Goal: Communication & Community: Answer question/provide support

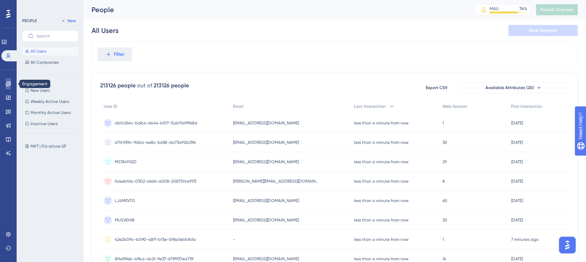
click at [11, 80] on link at bounding box center [9, 83] width 6 height 11
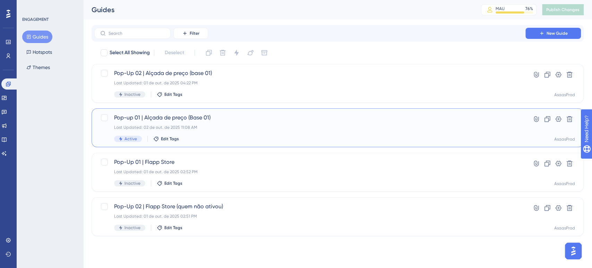
click at [335, 131] on div "Pop-up 01 | Alçada de preço (Base 01) Last Updated: 02 de out. de 2025 11:08 AM…" at bounding box center [310, 127] width 392 height 28
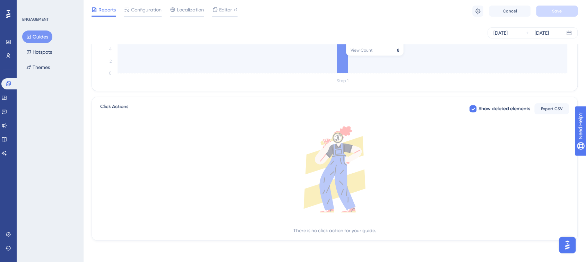
scroll to position [222, 0]
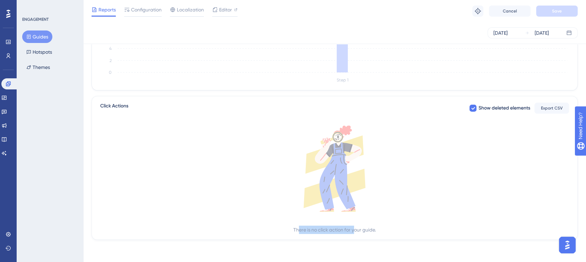
drag, startPoint x: 314, startPoint y: 231, endPoint x: 359, endPoint y: 227, distance: 45.7
click at [358, 227] on div "There is no click action for your guide." at bounding box center [334, 230] width 83 height 8
click at [359, 227] on div "There is no click action for your guide." at bounding box center [334, 230] width 83 height 8
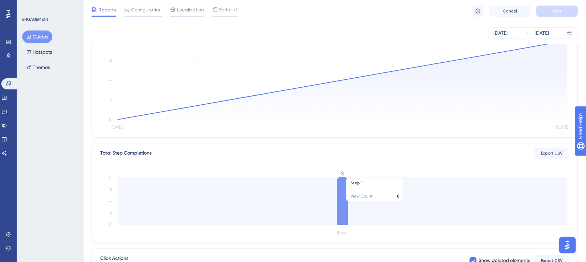
scroll to position [0, 0]
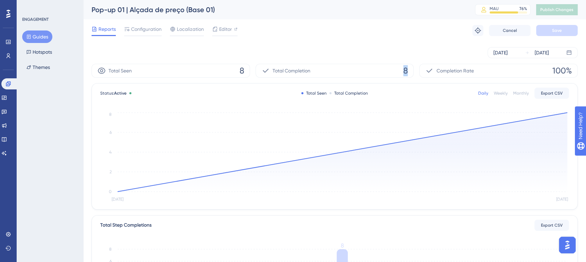
click at [404, 71] on span "8" at bounding box center [405, 70] width 5 height 11
click at [243, 69] on span "8" at bounding box center [242, 70] width 5 height 11
click at [100, 71] on icon at bounding box center [102, 71] width 8 height 6
click at [128, 31] on icon at bounding box center [127, 29] width 5 height 4
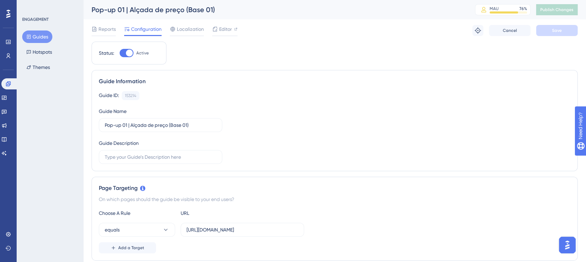
click at [127, 49] on div at bounding box center [127, 53] width 14 height 8
click at [120, 53] on input "Active" at bounding box center [119, 53] width 0 height 0
checkbox input "false"
click at [557, 31] on span "Save" at bounding box center [557, 31] width 10 height 6
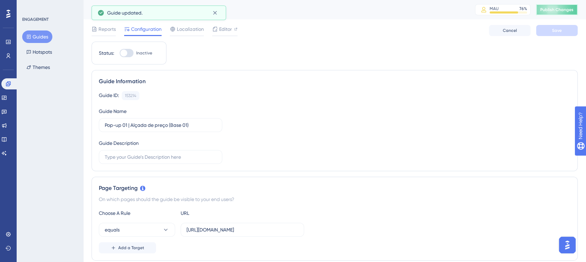
click at [573, 10] on span "Publish Changes" at bounding box center [556, 10] width 33 height 6
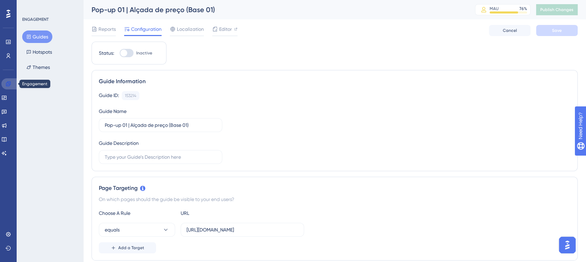
click at [9, 85] on icon at bounding box center [8, 84] width 5 height 5
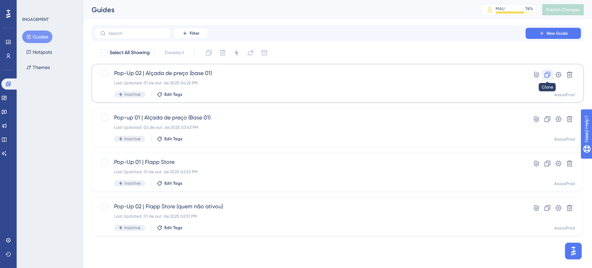
click at [546, 75] on icon at bounding box center [547, 74] width 7 height 7
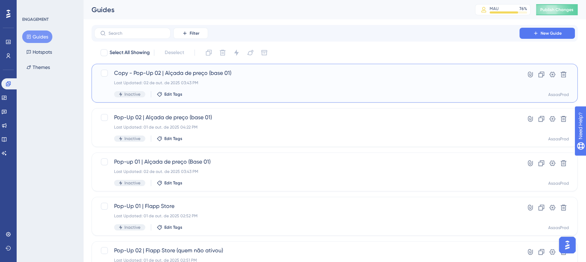
click at [218, 70] on span "Copy - Pop-Up 02 | Alçada de preço (base 01)" at bounding box center [307, 73] width 386 height 8
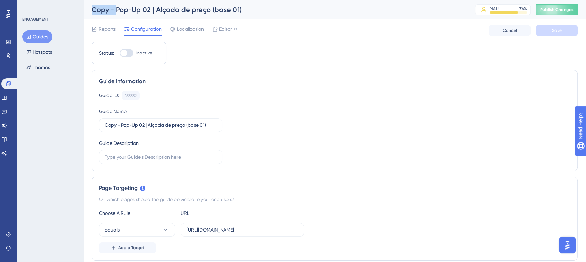
drag, startPoint x: 113, startPoint y: 10, endPoint x: 84, endPoint y: 12, distance: 29.9
click at [84, 12] on div "Copy - Pop-Up 02 | Alçada de preço (base 01) MAU 76 % Click to see add-on and u…" at bounding box center [334, 9] width 503 height 19
click at [105, 11] on div "Copy - Pop-Up 02 | Alçada de preço (base 01)" at bounding box center [275, 10] width 366 height 10
click at [112, 9] on div "Copy - Pop-Up 02 | Alçada de preço (base 01)" at bounding box center [275, 10] width 366 height 10
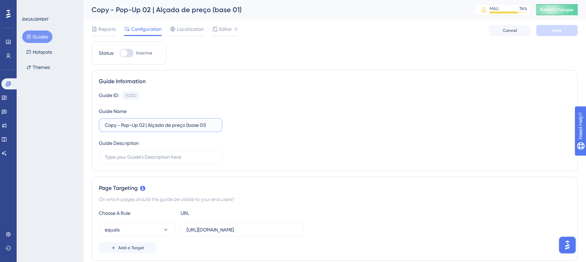
click at [124, 126] on input "Copy - Pop-Up 02 | Alçada de preço (base 01)" at bounding box center [161, 125] width 112 height 8
drag, startPoint x: 122, startPoint y: 126, endPoint x: 93, endPoint y: 128, distance: 29.6
click at [94, 128] on div "Guide Information Guide ID: 153332 Copy Guide Name Copy - Pop-Up 02 | Alçada de…" at bounding box center [335, 120] width 486 height 101
drag, startPoint x: 123, startPoint y: 125, endPoint x: 128, endPoint y: 127, distance: 5.3
click at [128, 127] on input "Pop-Up 02 | Alçada de preço (base 01)" at bounding box center [161, 125] width 112 height 8
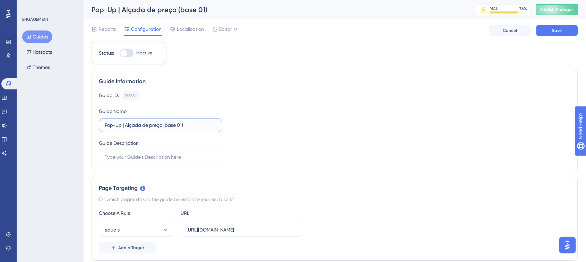
click at [129, 127] on input "Pop-Up | Alçada de preço (base 01)" at bounding box center [161, 125] width 112 height 8
drag, startPoint x: 125, startPoint y: 126, endPoint x: 203, endPoint y: 125, distance: 77.4
click at [203, 125] on input "Pop-Up | Alçada de preço (base 01)" at bounding box center [161, 125] width 112 height 8
click at [155, 125] on input "Pop-Up | Pesquisa Quali POS" at bounding box center [161, 125] width 112 height 8
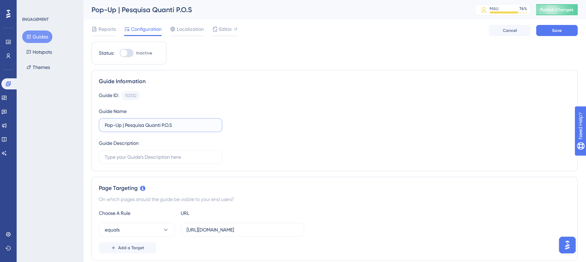
type input "Pop-Up | Pesquisa Quanti P.O.S"
click at [315, 102] on div "Guide ID: 153332 Copy Guide Name Pop-Up | Pesquisa Quanti P.O.S Guide Descripti…" at bounding box center [335, 127] width 472 height 73
click at [230, 28] on span "Editor" at bounding box center [225, 29] width 13 height 8
click at [129, 123] on input "Copy - Pop-Up 02 | Alçada de preço (base 01)" at bounding box center [161, 125] width 112 height 8
click at [281, 121] on div "Guide ID: 153332 Copy Guide Name Copy - Pop-Up 02 | Alçada de preço (base 01) G…" at bounding box center [335, 127] width 472 height 73
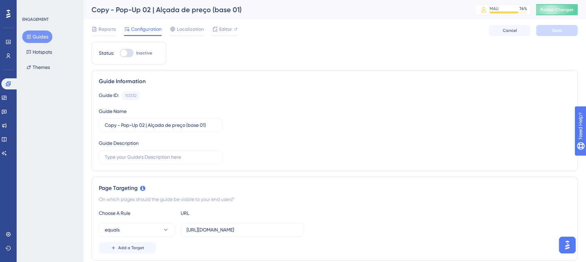
click at [231, 24] on div "Reports Configuration Localization Editor Cancel Save" at bounding box center [335, 30] width 486 height 22
click at [12, 86] on link at bounding box center [9, 83] width 17 height 11
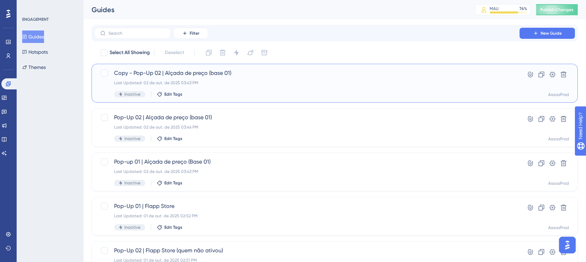
click at [211, 84] on div "Last Updated: 02 de out. de 2025 03:43 PM" at bounding box center [307, 83] width 386 height 6
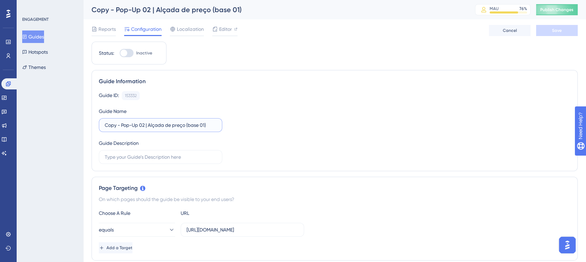
drag, startPoint x: 120, startPoint y: 124, endPoint x: 89, endPoint y: 127, distance: 30.6
type input "Pop-Up | Pesquisa Quanti P.O.S"
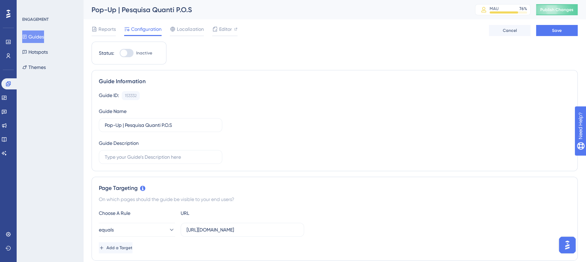
click at [314, 87] on div "Guide Information Guide ID: 153332 Copy Guide Name Pop-Up | Pesquisa Quanti P.O…" at bounding box center [335, 120] width 486 height 101
click at [550, 33] on button "Save" at bounding box center [557, 30] width 42 height 11
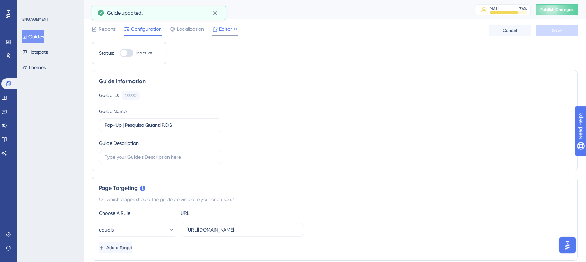
click at [221, 28] on span "Editor" at bounding box center [225, 29] width 13 height 8
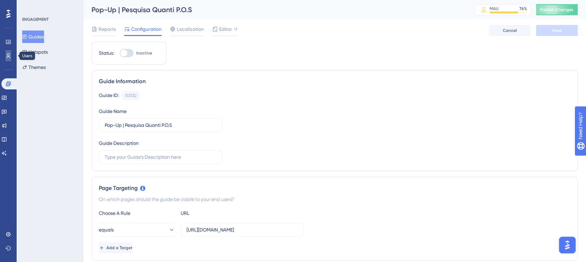
click at [8, 52] on link at bounding box center [9, 55] width 6 height 11
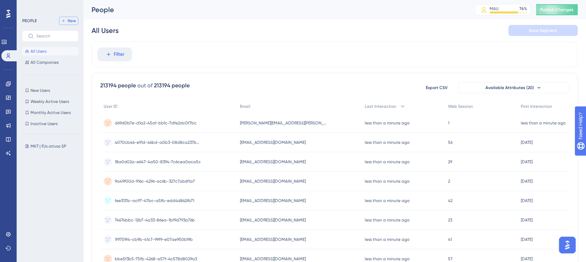
click at [65, 22] on icon at bounding box center [63, 21] width 4 height 4
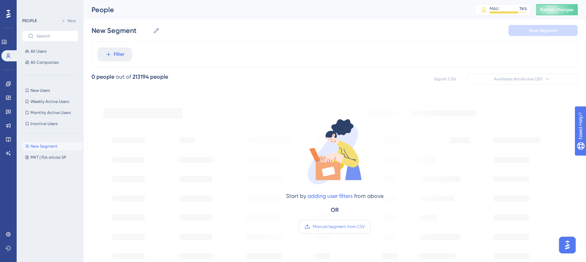
click at [323, 226] on span "Manual Segment from CSV" at bounding box center [339, 227] width 52 height 6
click at [365, 227] on input "Manual Segment from CSV" at bounding box center [365, 227] width 0 height 0
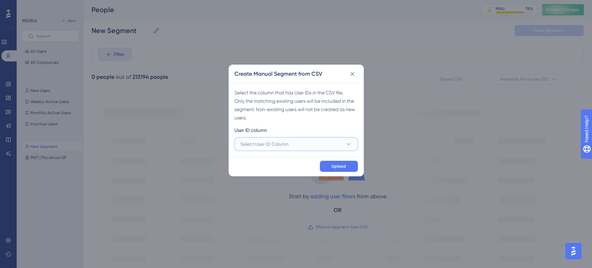
click at [299, 143] on button "Select User ID Column" at bounding box center [295, 144] width 123 height 14
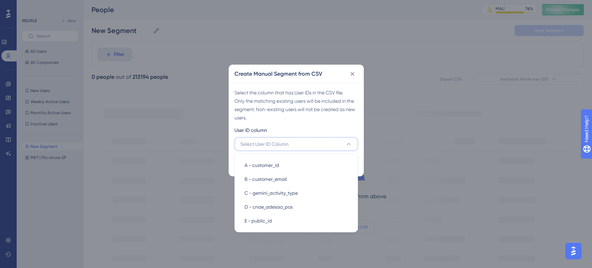
click at [296, 102] on div "Select the column that has User IDs in the CSV file. Only the matching existing…" at bounding box center [295, 104] width 123 height 33
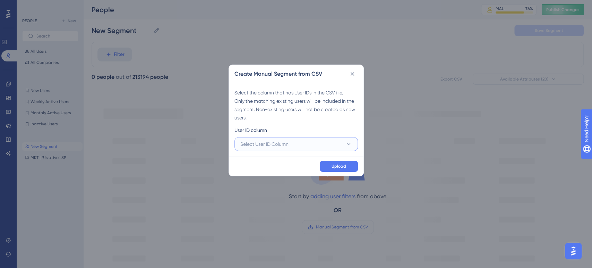
click at [290, 150] on button "Select User ID Column" at bounding box center [295, 144] width 123 height 14
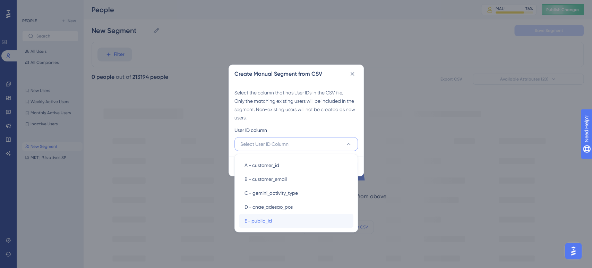
click at [281, 219] on div "E - public_id E - public_id" at bounding box center [296, 221] width 103 height 14
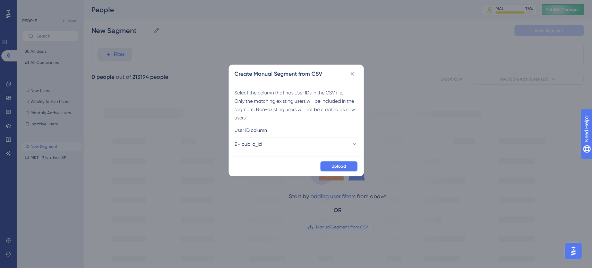
click at [338, 171] on button "Upload" at bounding box center [339, 166] width 38 height 11
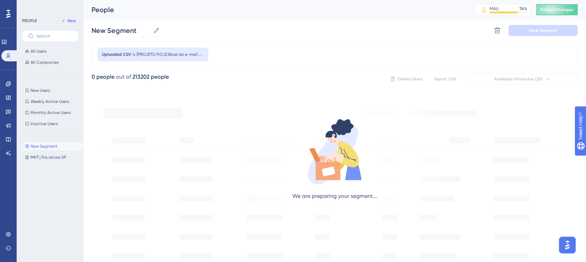
click at [154, 31] on icon at bounding box center [156, 30] width 7 height 7
click at [150, 31] on input "New Segment" at bounding box center [121, 31] width 59 height 10
click at [120, 31] on input "New Segment" at bounding box center [121, 31] width 59 height 10
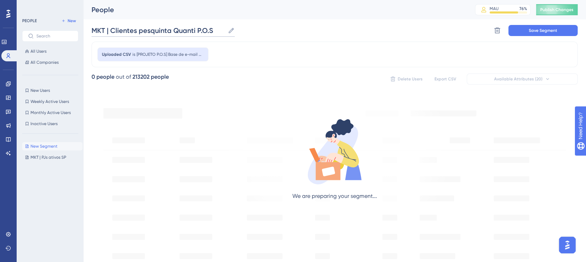
type input "MKT | Clientes pesquinta Quanti P.O.S"
click at [269, 38] on div "MKT | Clientes pesquinta Quanti P.O.S MKT | Clientes pesquinta Quanti P.O.S Del…" at bounding box center [335, 30] width 486 height 22
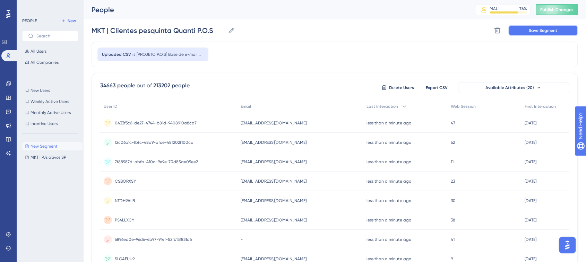
click at [537, 30] on span "Save Segment" at bounding box center [543, 31] width 28 height 6
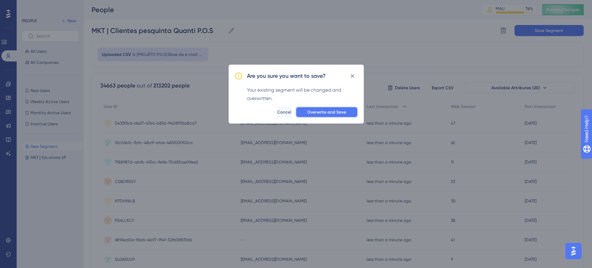
click at [318, 114] on span "Overwrite and Save" at bounding box center [326, 112] width 39 height 6
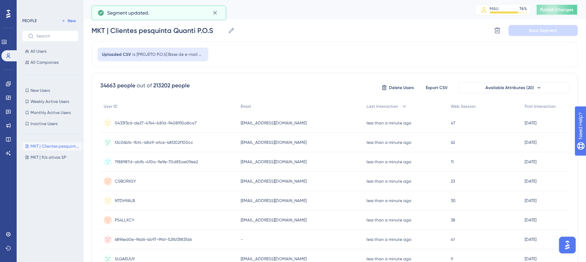
click at [552, 8] on span "Publish Changes" at bounding box center [556, 10] width 33 height 6
click at [212, 13] on icon at bounding box center [215, 12] width 7 height 7
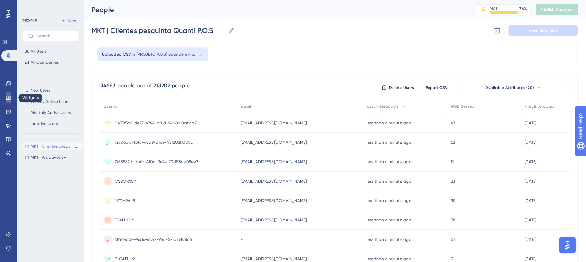
click at [8, 96] on icon at bounding box center [8, 98] width 5 height 4
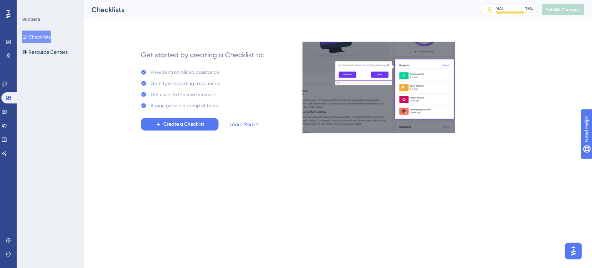
click at [8, 76] on div "Engagement Widgets Feedback Product Updates Knowledge Base AI Assistant" at bounding box center [8, 109] width 14 height 97
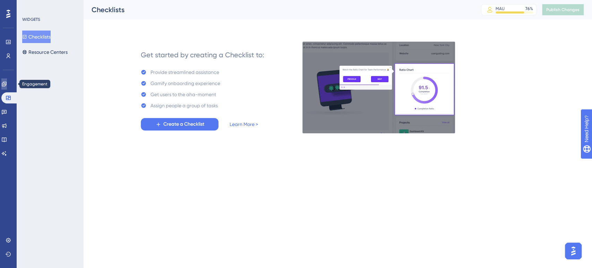
click at [6, 85] on icon at bounding box center [4, 84] width 5 height 5
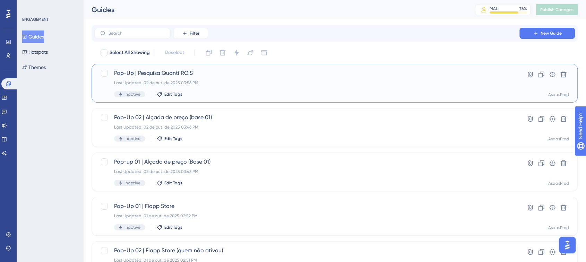
click at [221, 80] on div "Last Updated: 02 de out. de 2025 03:56 PM" at bounding box center [307, 83] width 386 height 6
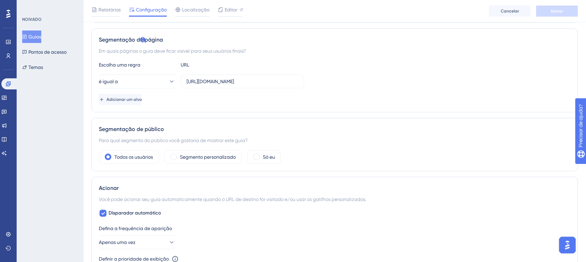
scroll to position [154, 0]
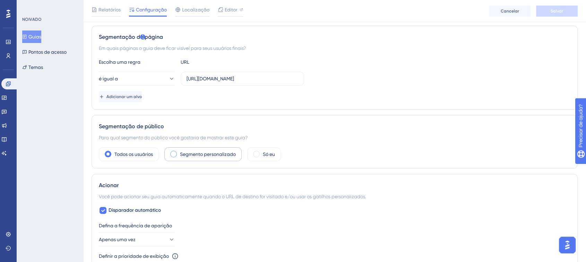
click at [206, 152] on font "Segmento personalizado" at bounding box center [208, 155] width 56 height 6
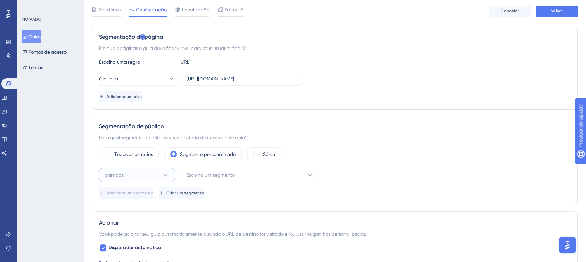
click at [148, 172] on button "partidas" at bounding box center [137, 175] width 76 height 14
click at [136, 194] on div "partidas partidas" at bounding box center [137, 196] width 56 height 14
click at [211, 171] on span "Escolha um segmento" at bounding box center [211, 175] width 48 height 8
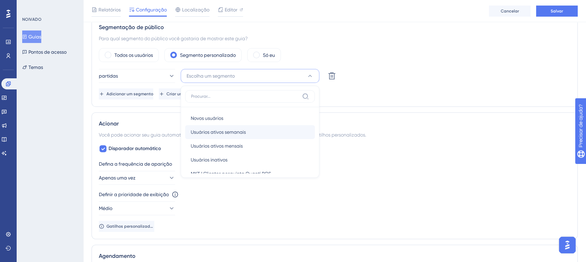
scroll to position [25, 0]
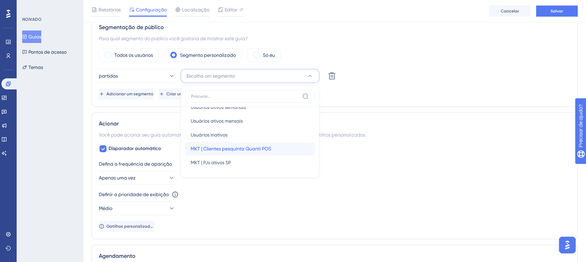
click at [233, 147] on font "MKT | Clientes pesquinta Quanti POS" at bounding box center [231, 149] width 80 height 6
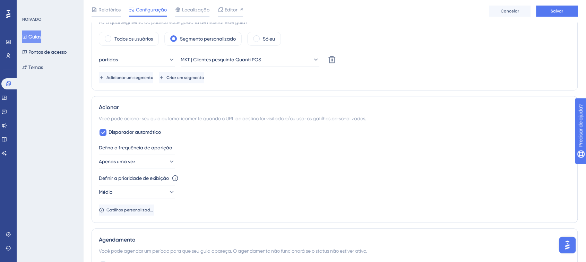
scroll to position [273, 0]
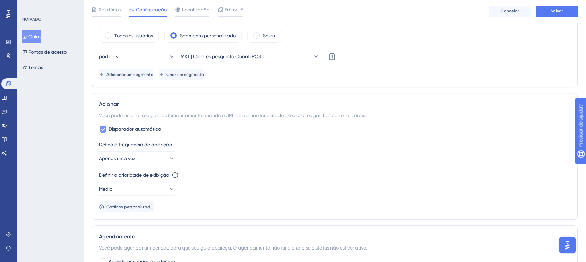
click at [128, 128] on font "Disparador automático" at bounding box center [135, 129] width 52 height 6
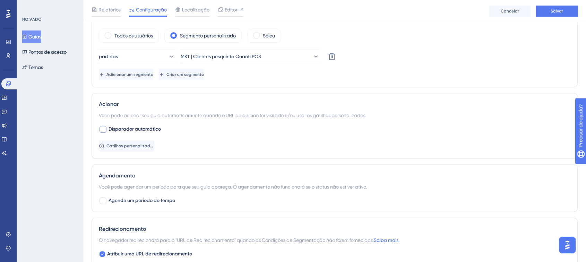
click at [128, 128] on font "Disparador automático" at bounding box center [135, 129] width 52 height 6
checkbox input "true"
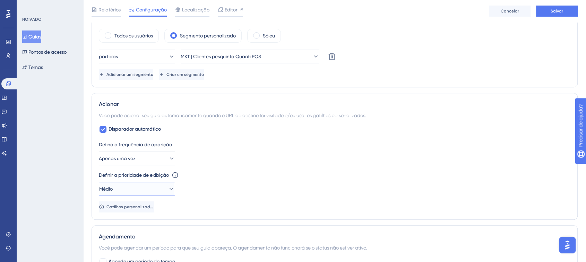
click at [119, 190] on button "Médio" at bounding box center [137, 189] width 76 height 14
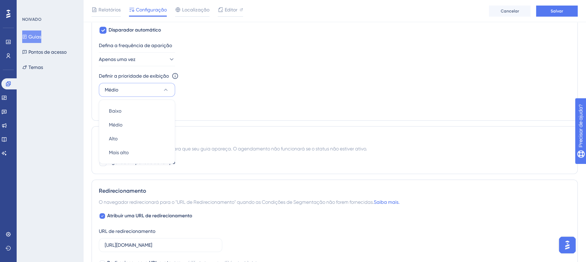
click at [241, 70] on div "Defina a frequência de aparição Apenas uma vez Definir a prioridade de exibição…" at bounding box center [335, 77] width 472 height 72
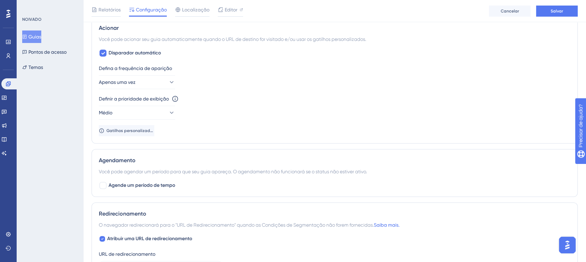
scroll to position [348, 0]
click at [140, 182] on span "Agende um período de tempo" at bounding box center [142, 186] width 67 height 8
checkbox input "true"
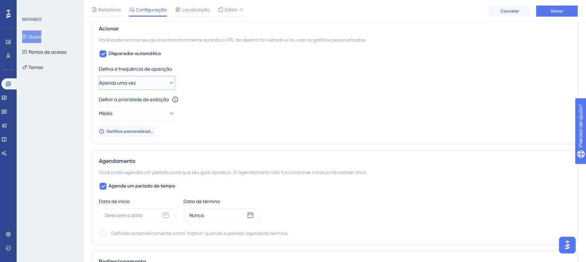
click at [128, 80] on font "Apenas uma vez" at bounding box center [117, 83] width 37 height 6
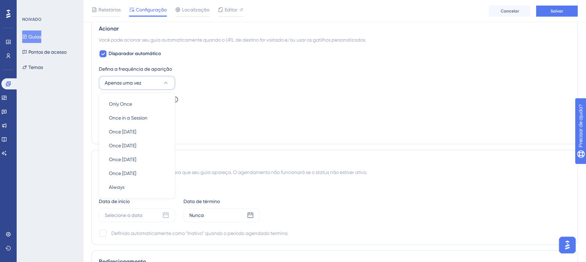
scroll to position [362, 0]
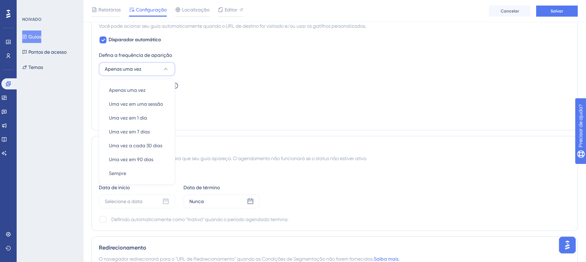
click at [211, 82] on div "Definir a prioridade de exibição Esta opção definirá a prioridade de exibição e…" at bounding box center [335, 86] width 472 height 8
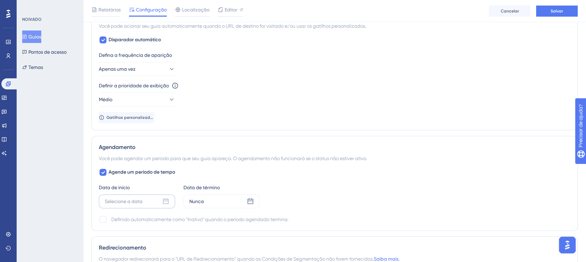
click at [123, 199] on font "Selecione a data" at bounding box center [124, 202] width 38 height 6
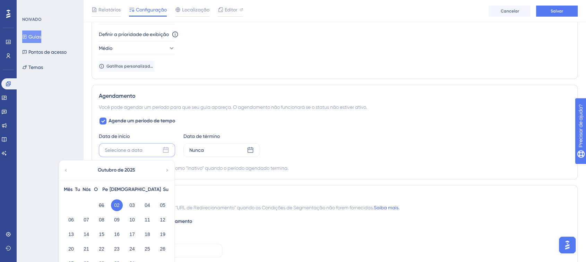
scroll to position [440, 0]
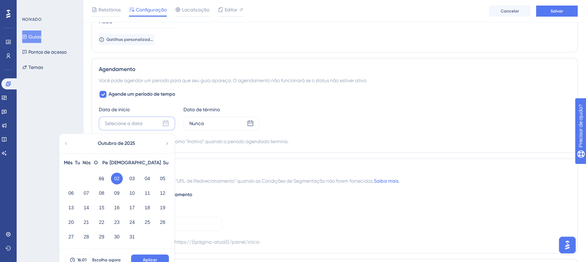
click at [118, 180] on font "02" at bounding box center [117, 179] width 6 height 6
click at [85, 191] on font "07" at bounding box center [87, 193] width 6 height 6
click at [119, 178] on font "02" at bounding box center [117, 179] width 6 height 6
click at [194, 126] on font "Nunca" at bounding box center [196, 124] width 15 height 6
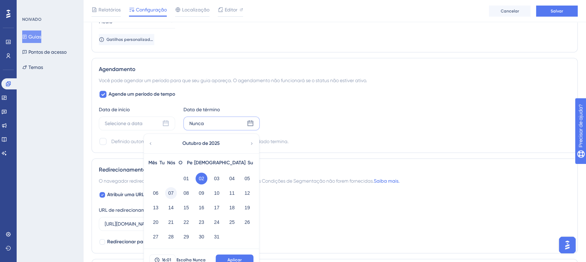
click at [170, 192] on font "07" at bounding box center [171, 193] width 6 height 6
click at [236, 256] on button "Aplicar" at bounding box center [235, 260] width 38 height 11
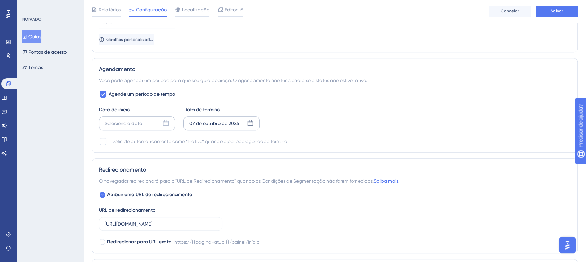
click at [163, 120] on icon at bounding box center [165, 123] width 7 height 7
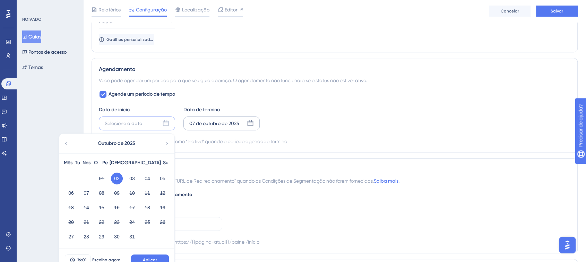
click at [117, 172] on div "02" at bounding box center [116, 178] width 15 height 13
click at [154, 259] on font "Aplicar" at bounding box center [150, 260] width 14 height 5
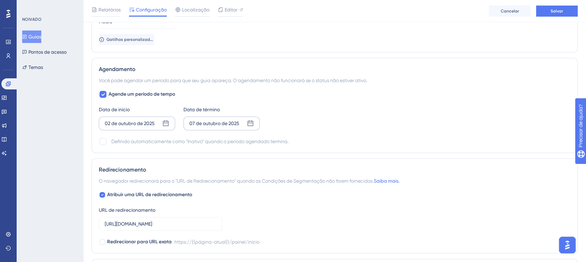
click at [141, 140] on font "Definido automaticamente como “Inativo” quando o período agendado termina." at bounding box center [199, 142] width 177 height 6
click at [104, 139] on div at bounding box center [103, 141] width 7 height 7
checkbox input "true"
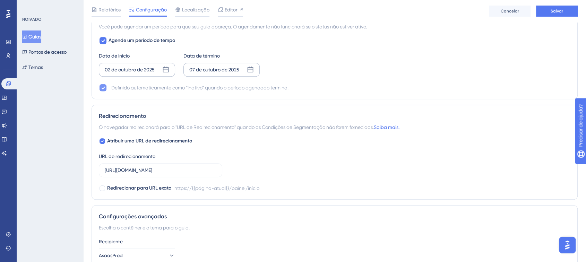
scroll to position [499, 0]
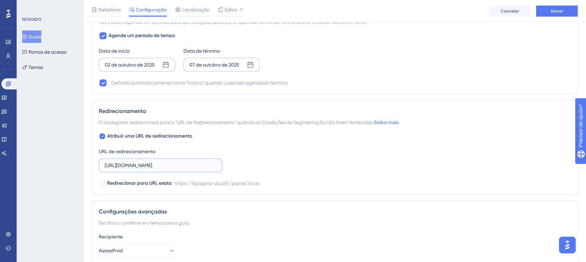
click at [146, 167] on input "[URL][DOMAIN_NAME]" at bounding box center [161, 166] width 112 height 8
click at [142, 162] on input "[URL][DOMAIN_NAME]" at bounding box center [161, 166] width 112 height 8
paste input "asaas804933.typeform.com/to/wGyIsSCB"
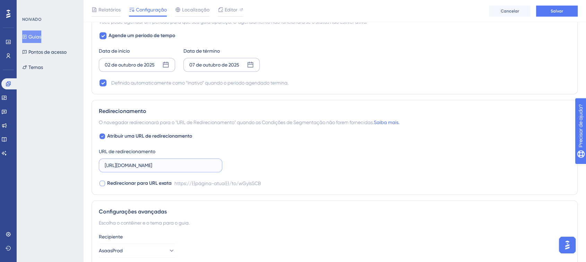
type input "[URL][DOMAIN_NAME]"
click at [104, 182] on div at bounding box center [103, 184] width 6 height 6
checkbox input "true"
click at [292, 159] on div "Atribuir uma URL de redirecionamento URL de redirecionamento https://asaas80493…" at bounding box center [335, 160] width 472 height 56
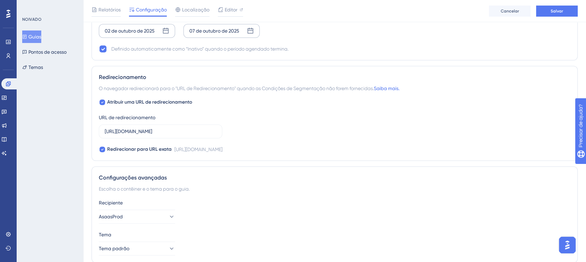
scroll to position [561, 0]
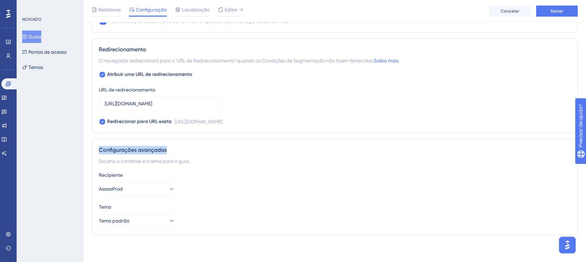
drag, startPoint x: 99, startPoint y: 148, endPoint x: 176, endPoint y: 146, distance: 76.7
click at [176, 146] on div "Configurações avançadas" at bounding box center [335, 150] width 472 height 8
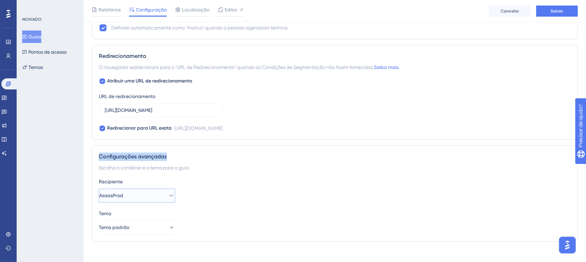
click at [160, 194] on button "AsaasProd" at bounding box center [137, 196] width 76 height 14
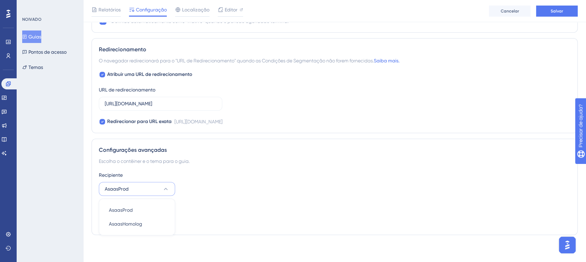
click at [207, 185] on div "Recipiente AsaasProd AsaasProd AsaasProd AsaasHomolog AsaasHomolog" at bounding box center [335, 183] width 472 height 25
click at [142, 224] on button "Tema padrão" at bounding box center [137, 221] width 76 height 14
click at [200, 203] on div "Tema" at bounding box center [335, 207] width 472 height 8
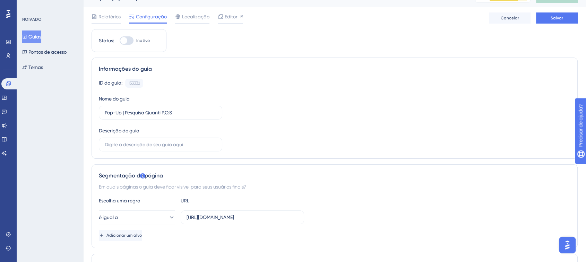
scroll to position [0, 0]
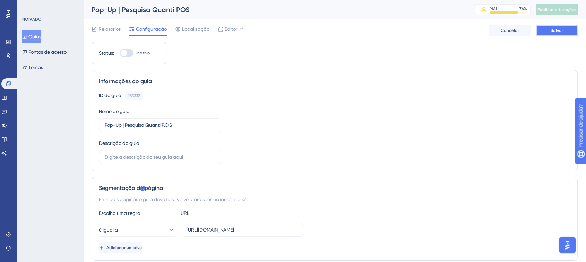
click at [558, 30] on font "Salvar" at bounding box center [557, 30] width 12 height 5
click at [238, 25] on div "Editor" at bounding box center [230, 29] width 25 height 8
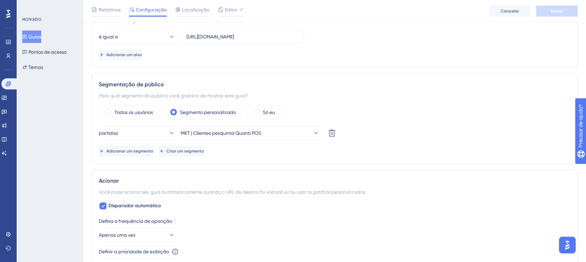
scroll to position [197, 0]
click at [145, 151] on font "Adicionar um segmento" at bounding box center [130, 150] width 47 height 5
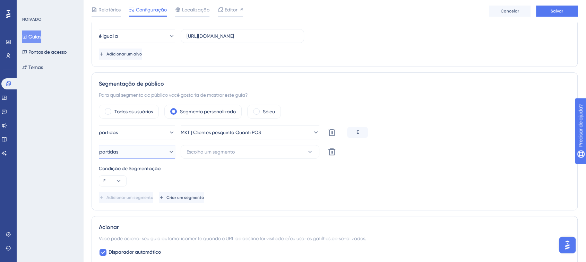
click at [160, 152] on button "partidas" at bounding box center [137, 152] width 76 height 14
click at [210, 151] on font "Escolha um segmento" at bounding box center [211, 152] width 48 height 6
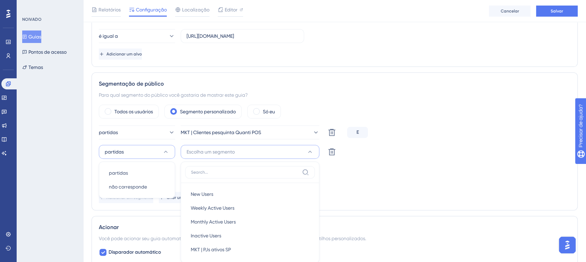
scroll to position [277, 0]
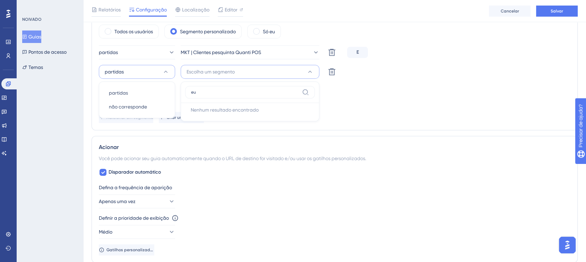
type input "eu"
click at [358, 91] on div "Condição de Segmentação" at bounding box center [335, 88] width 472 height 8
click at [211, 74] on font "Escolha um segmento" at bounding box center [211, 72] width 48 height 6
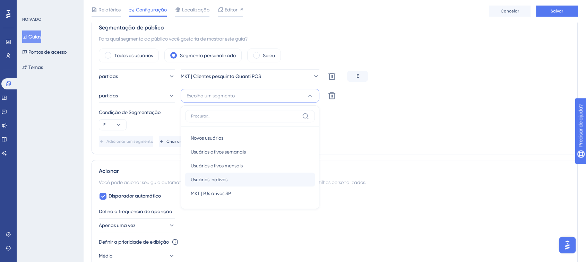
scroll to position [251, 0]
click at [352, 122] on div "Condição de Segmentação E" at bounding box center [335, 121] width 472 height 22
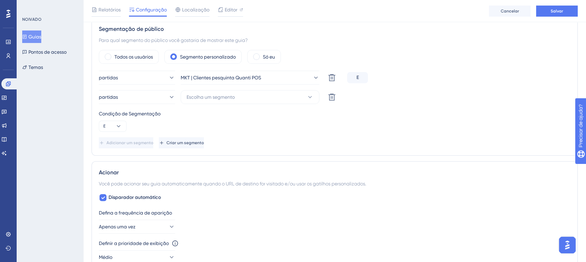
click at [352, 122] on div "Condição de Segmentação E" at bounding box center [335, 121] width 472 height 22
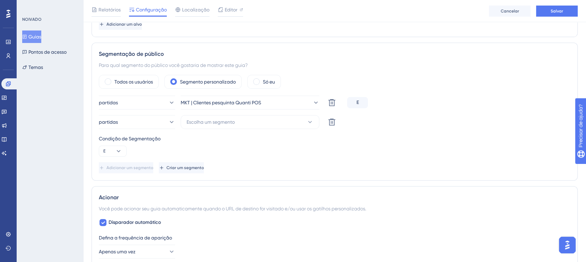
scroll to position [225, 0]
click at [332, 125] on icon at bounding box center [332, 123] width 8 height 8
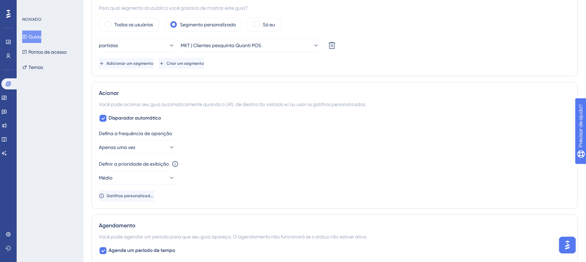
scroll to position [0, 6]
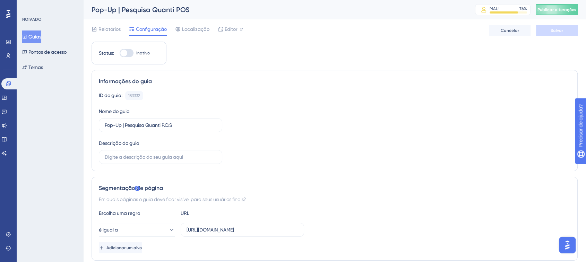
click at [123, 49] on div at bounding box center [127, 53] width 14 height 8
click at [120, 53] on input "Inativo" at bounding box center [119, 53] width 0 height 0
checkbox input "true"
click at [554, 35] on button "Salvar" at bounding box center [557, 30] width 42 height 11
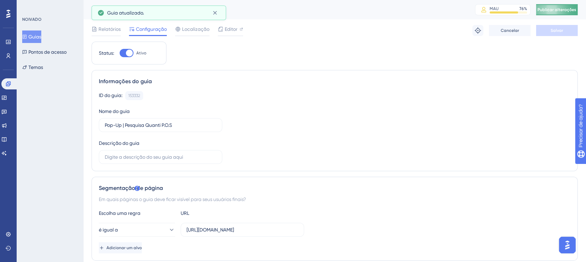
click at [552, 5] on button "Publicar alterações" at bounding box center [557, 9] width 42 height 11
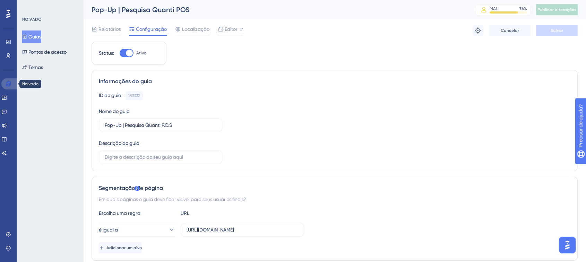
click at [3, 80] on link at bounding box center [9, 83] width 17 height 11
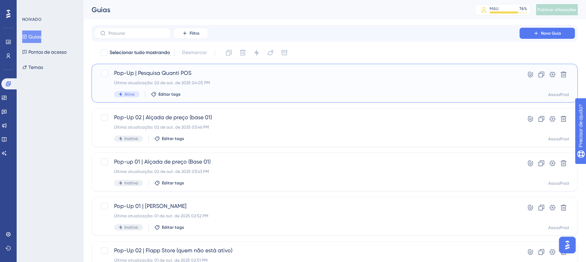
click at [226, 87] on div "Pop-Up | Pesquisa Quanti POS Última atualização: 02 de out. de 2025 04:05 PM At…" at bounding box center [307, 83] width 386 height 28
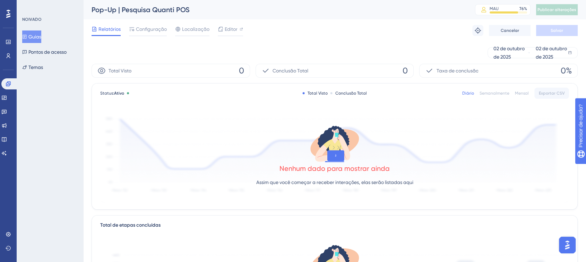
click at [312, 169] on font "Nenhum dado para mostrar ainda" at bounding box center [335, 168] width 110 height 8
click at [8, 56] on icon at bounding box center [9, 55] width 4 height 5
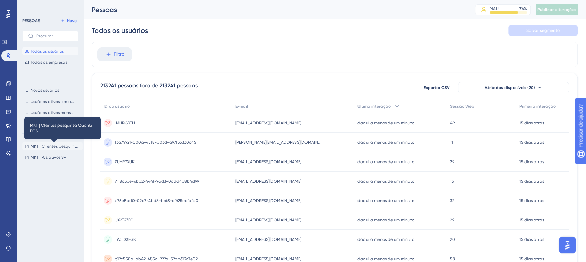
click at [43, 148] on font "MKT | Clientes pesquinta Quanti POS" at bounding box center [67, 146] width 72 height 5
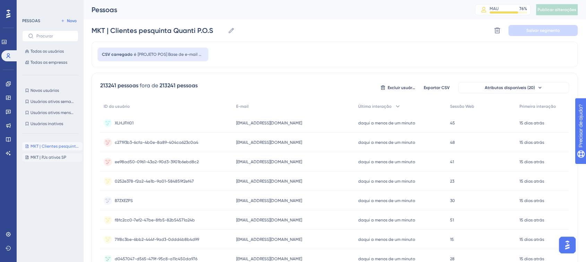
click at [50, 160] on font "MKT | PJs ativos SP" at bounding box center [49, 157] width 36 height 5
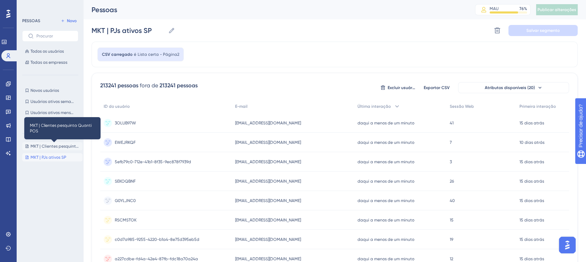
click at [51, 146] on font "MKT | Clientes pesquinta Quanti POS" at bounding box center [67, 146] width 72 height 5
type input "MKT | Clientes pesquinta Quanti P.O.S"
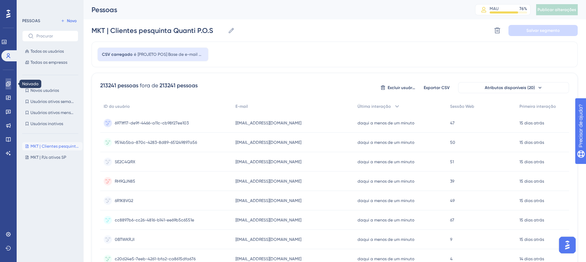
click at [8, 83] on icon at bounding box center [8, 84] width 5 height 5
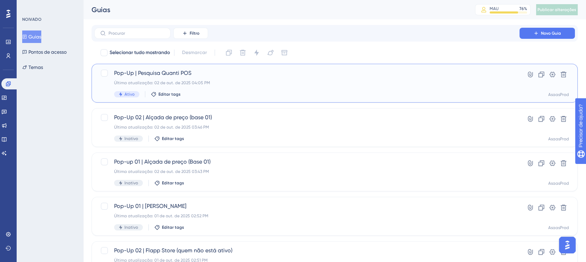
click at [250, 87] on div "Pop-Up | Pesquisa Quanti POS Última atualização: 02 de out. de 2025 04:05 PM At…" at bounding box center [307, 83] width 386 height 28
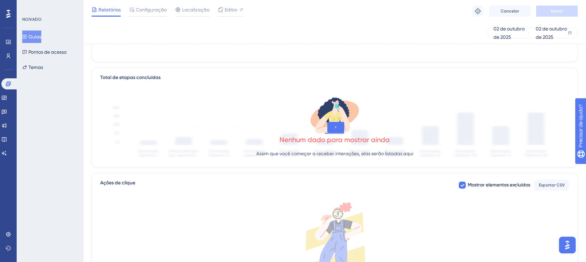
scroll to position [0, 1]
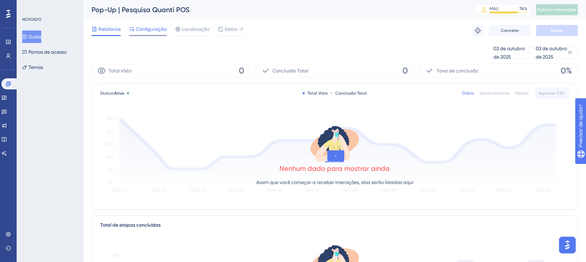
click at [151, 36] on div at bounding box center [148, 35] width 38 height 1
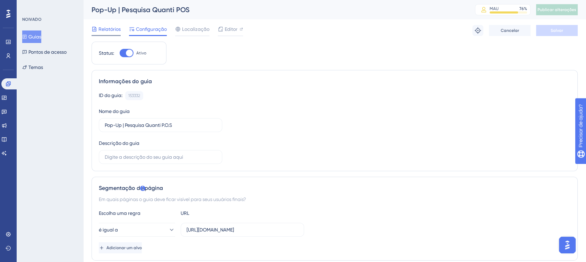
click at [110, 32] on font "Relatórios" at bounding box center [110, 29] width 22 height 6
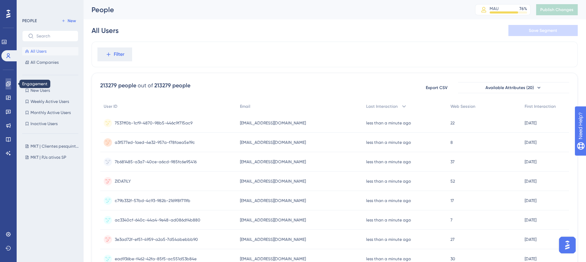
click at [6, 83] on icon at bounding box center [8, 84] width 5 height 5
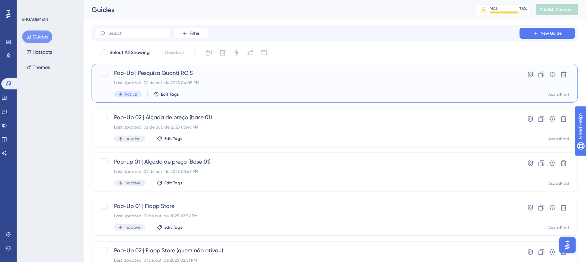
click at [194, 85] on div "Last Updated: 02 de out. de 2025 04:05 PM" at bounding box center [307, 83] width 386 height 6
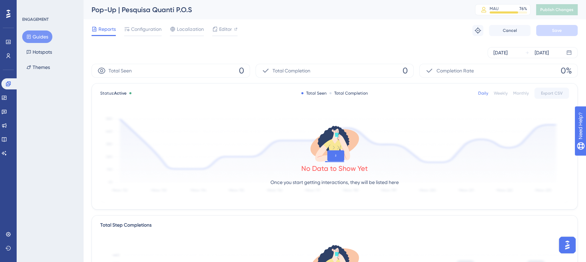
click at [572, 249] on img "Open AI Assistant Launcher" at bounding box center [567, 245] width 12 height 12
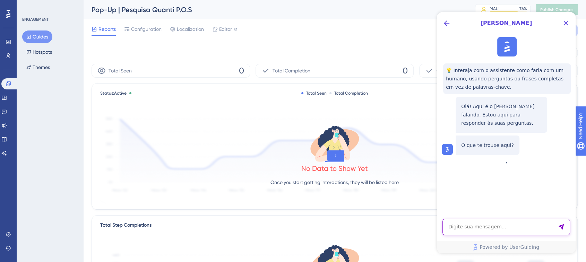
click at [468, 228] on textarea "AI Assistant Text Input" at bounding box center [507, 227] width 128 height 17
type textarea "falar com atendente"
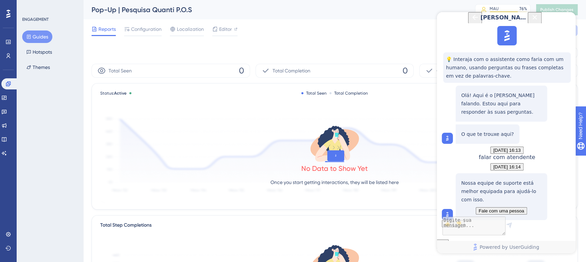
scroll to position [61, 0]
click at [524, 208] on span "Fale com uma pessoa" at bounding box center [501, 210] width 45 height 5
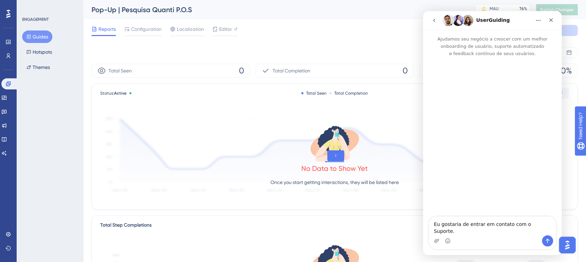
scroll to position [0, 0]
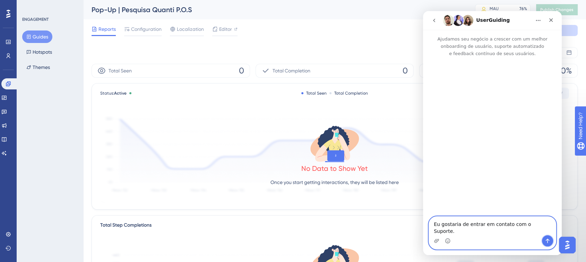
click at [544, 242] on button "Enviar mensagem…" at bounding box center [547, 241] width 11 height 11
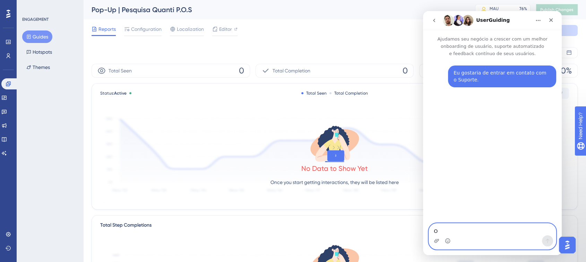
type textarea "O"
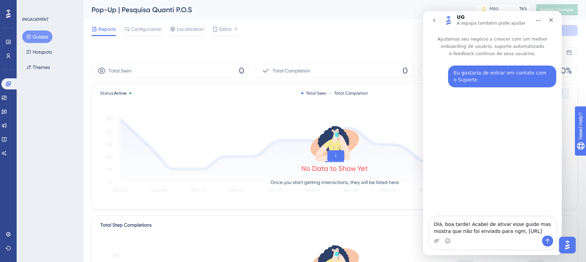
scroll to position [6, 0]
click at [519, 220] on textarea "Olá, boa tarde! Acabei de ativar esse guide mas mostra que não foi enviado para…" at bounding box center [492, 223] width 127 height 26
type textarea "Olá, boa tarde! Acabei de ativar esse guide mas mostra que não foi enviado para…"
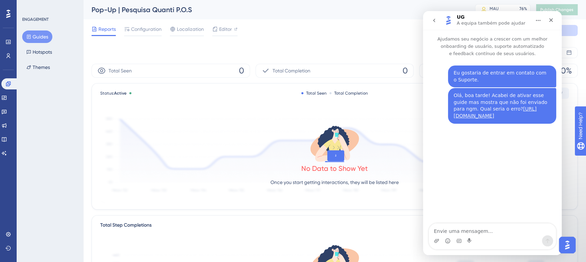
click at [409, 14] on div "Pop-Up | Pesquisa Quanti P.O.S" at bounding box center [275, 10] width 366 height 10
click at [283, 48] on div "Oct 02 2025 Oct 02 2025" at bounding box center [335, 52] width 486 height 11
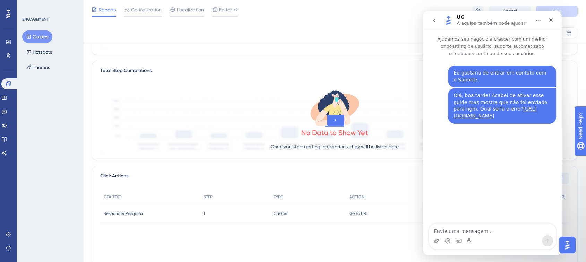
scroll to position [177, 0]
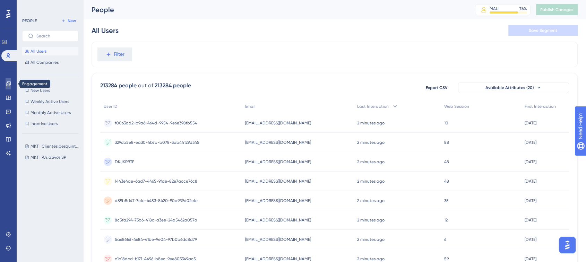
click at [6, 82] on link at bounding box center [9, 83] width 6 height 11
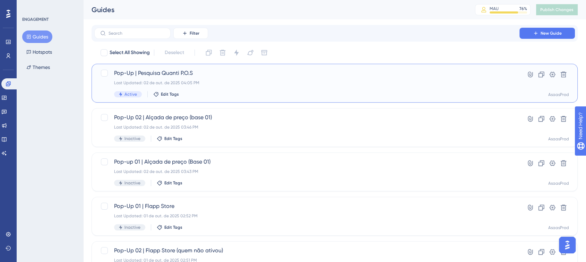
click at [161, 85] on div "Last Updated: 02 de out. de 2025 04:05 PM" at bounding box center [307, 83] width 386 height 6
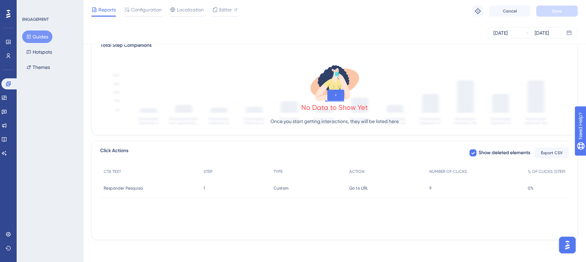
click at [119, 189] on span "Responder Pesquisa" at bounding box center [123, 189] width 39 height 6
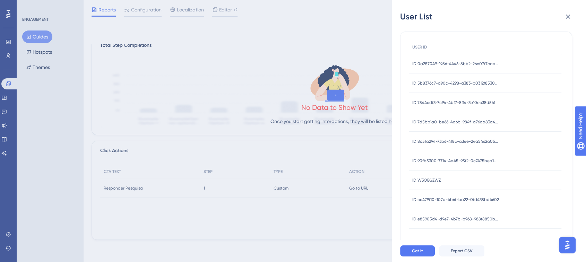
scroll to position [18, 0]
click at [415, 254] on span "Got it" at bounding box center [417, 251] width 11 height 6
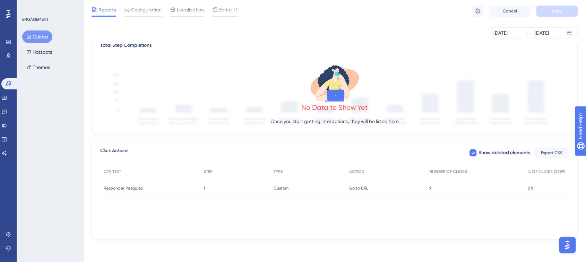
click at [433, 188] on div "9 9" at bounding box center [475, 188] width 99 height 19
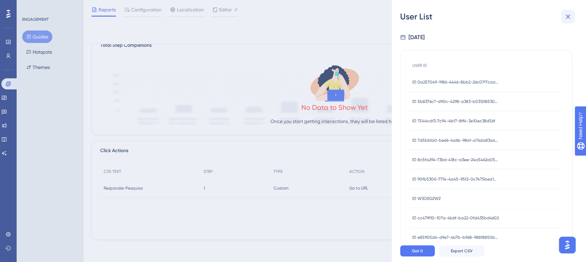
click at [568, 15] on icon at bounding box center [568, 16] width 8 height 8
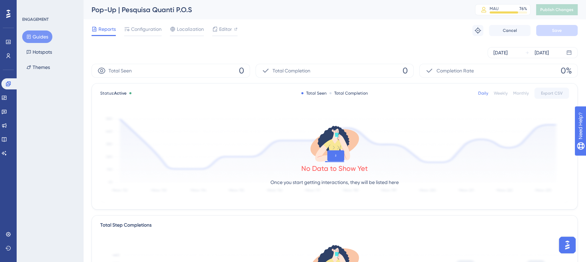
click at [207, 66] on div "Total Seen 0" at bounding box center [171, 71] width 159 height 14
click at [281, 212] on div "Total Seen 0 Total Completion 0 Completion Rate 0% Status: Active Total Seen To…" at bounding box center [335, 242] width 486 height 356
click at [499, 95] on div "Weekly" at bounding box center [501, 94] width 14 height 6
click at [516, 95] on div "Monthly" at bounding box center [521, 94] width 16 height 6
click at [483, 93] on div "Daily" at bounding box center [483, 94] width 10 height 6
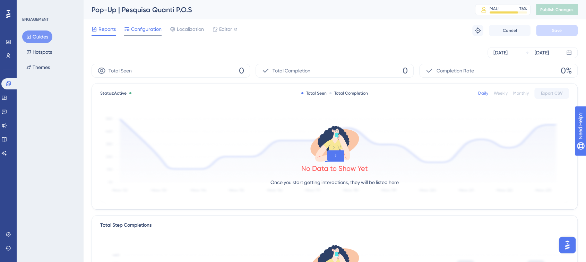
click at [156, 31] on span "Configuration" at bounding box center [146, 29] width 31 height 8
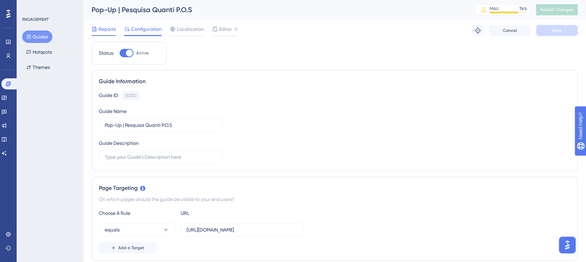
click at [104, 30] on span "Reports" at bounding box center [107, 29] width 17 height 8
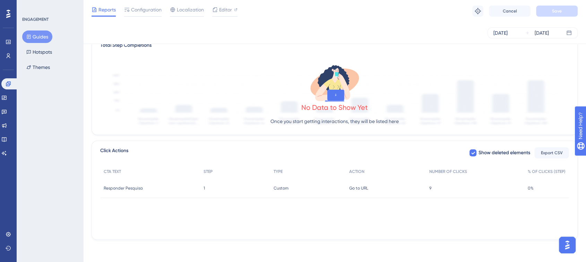
scroll to position [177, 0]
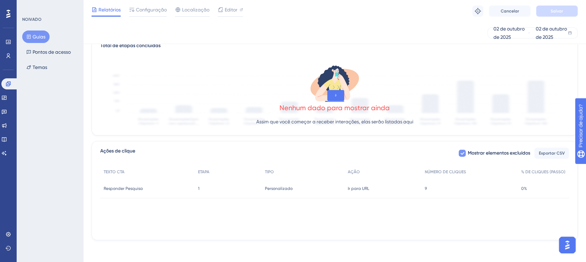
click at [477, 155] on font "Mostrar elementos excluídos" at bounding box center [499, 153] width 62 height 6
checkbox input "true"
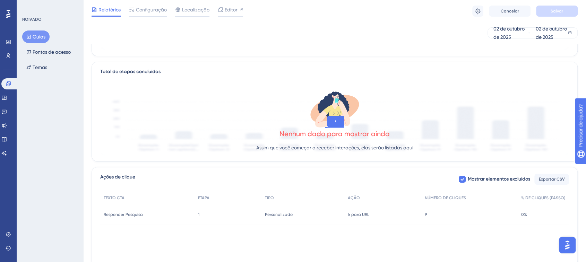
scroll to position [151, 0]
click at [284, 133] on font "Nenhum dado para mostrar ainda" at bounding box center [335, 134] width 110 height 8
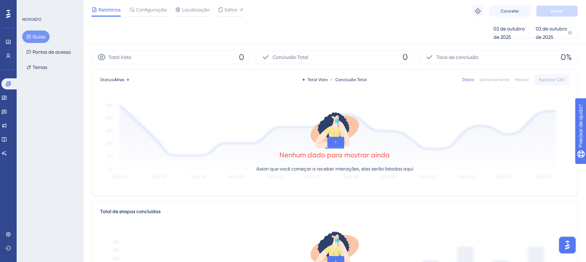
scroll to position [0, 0]
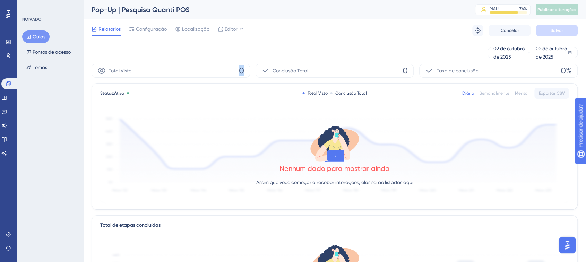
drag, startPoint x: 248, startPoint y: 68, endPoint x: 224, endPoint y: 69, distance: 23.6
click at [224, 69] on div "Total Visto 0" at bounding box center [171, 71] width 159 height 14
click at [285, 69] on font "Conclusão Total" at bounding box center [291, 71] width 36 height 6
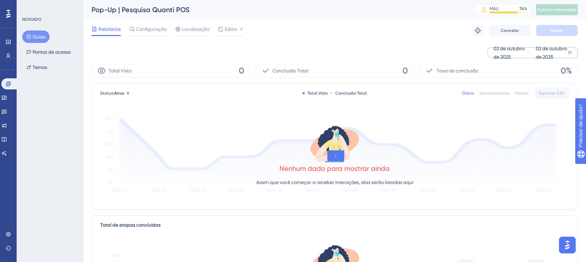
click at [551, 56] on font "02 de outubro de 2025" at bounding box center [551, 53] width 31 height 14
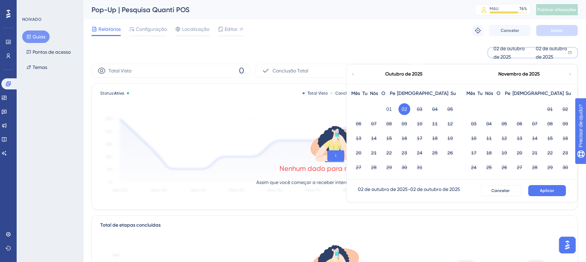
click at [405, 106] on font "02" at bounding box center [405, 109] width 6 height 8
click at [543, 192] on font "Aplicar" at bounding box center [547, 190] width 14 height 5
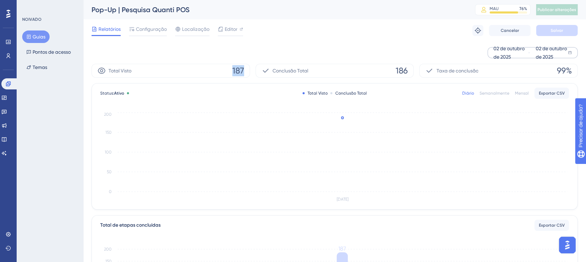
drag, startPoint x: 233, startPoint y: 71, endPoint x: 263, endPoint y: 74, distance: 30.3
click at [263, 74] on div "Total Visto 187 Conclusão Total 186 Taxa de conclusão 99%" at bounding box center [335, 71] width 486 height 14
click at [400, 68] on font "186" at bounding box center [402, 71] width 12 height 10
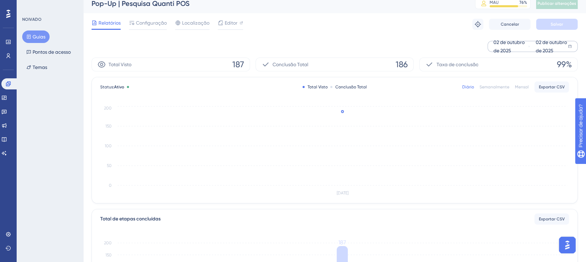
click at [334, 49] on div "02 de outubro de 2025 02 de outubro de 2025" at bounding box center [335, 46] width 486 height 11
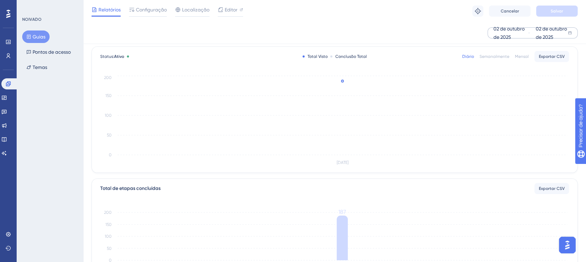
scroll to position [177, 0]
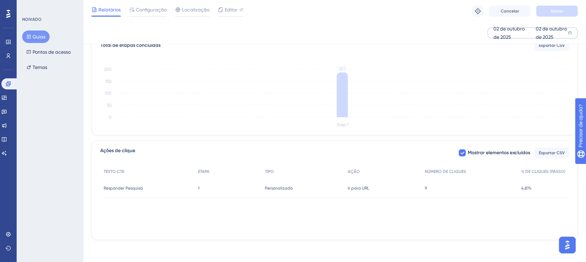
click at [429, 187] on div "9 9" at bounding box center [469, 188] width 96 height 19
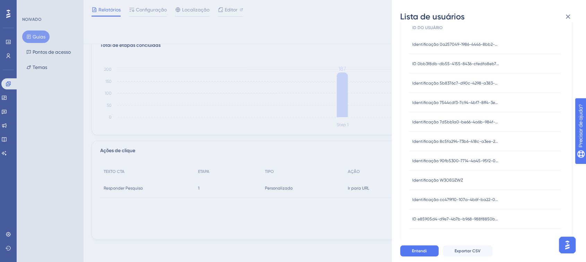
scroll to position [0, 0]
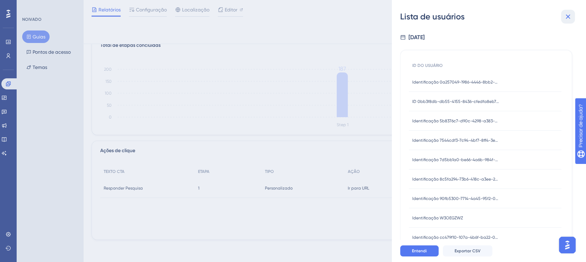
click at [569, 18] on icon at bounding box center [568, 16] width 8 height 8
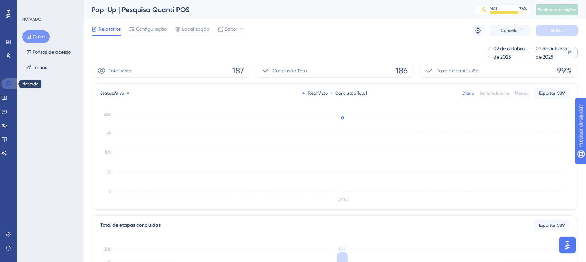
click at [6, 84] on icon at bounding box center [8, 84] width 5 height 5
